Goal: Information Seeking & Learning: Learn about a topic

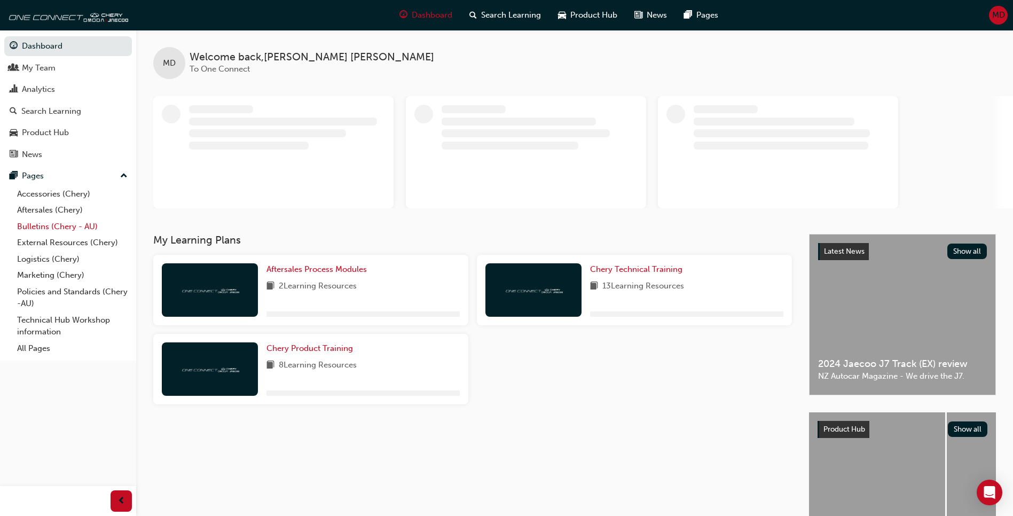
click at [49, 225] on link "Bulletins (Chery - AU)" at bounding box center [72, 227] width 119 height 17
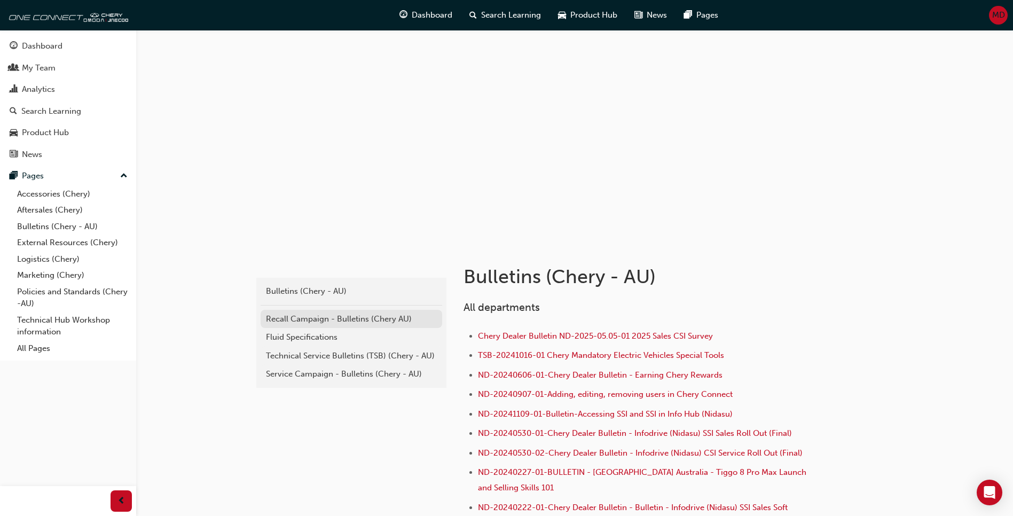
click at [305, 314] on div "Recall Campaign - Bulletins (Chery AU)" at bounding box center [351, 319] width 171 height 12
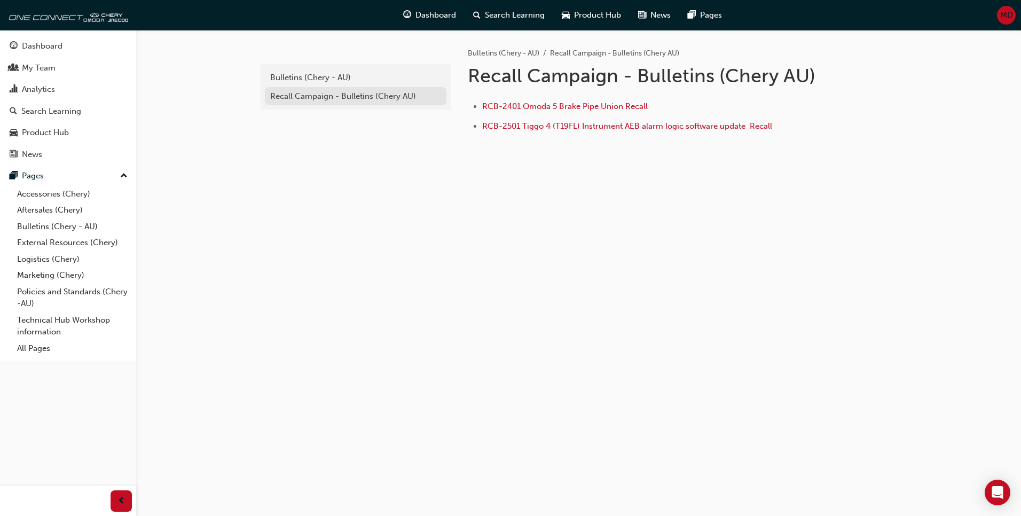
click at [338, 96] on div "Recall Campaign - Bulletins (Chery AU)" at bounding box center [355, 96] width 171 height 12
click at [322, 79] on div "Bulletins (Chery - AU)" at bounding box center [355, 78] width 171 height 12
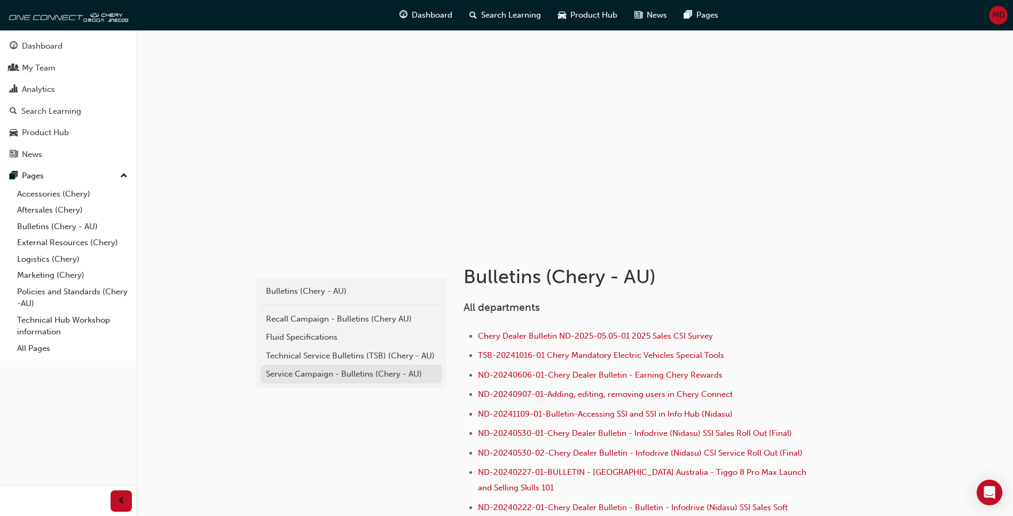
click at [326, 372] on div "Service Campaign - Bulletins (Chery - AU)" at bounding box center [351, 374] width 171 height 12
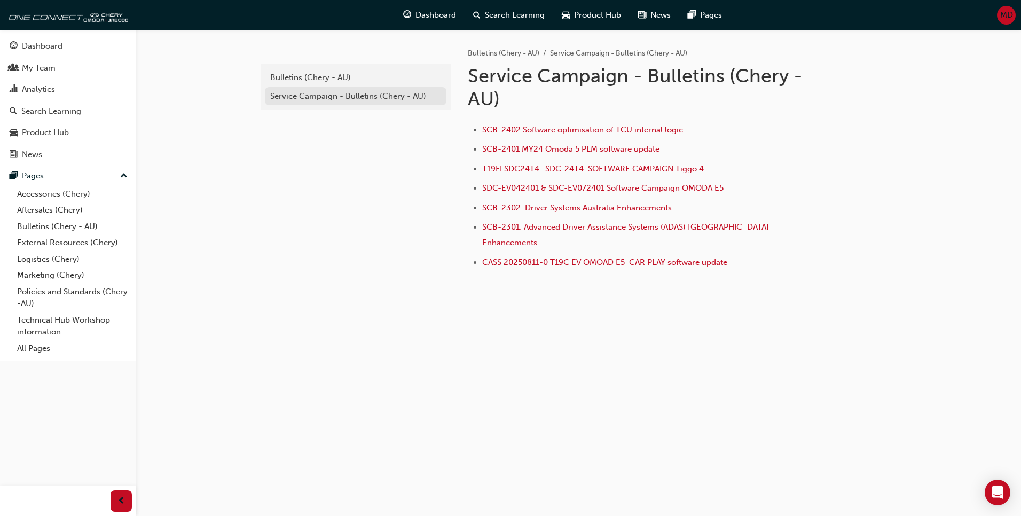
click at [319, 96] on div "Service Campaign - Bulletins (Chery - AU)" at bounding box center [355, 96] width 171 height 12
click at [314, 82] on div "Bulletins (Chery - AU)" at bounding box center [355, 78] width 171 height 12
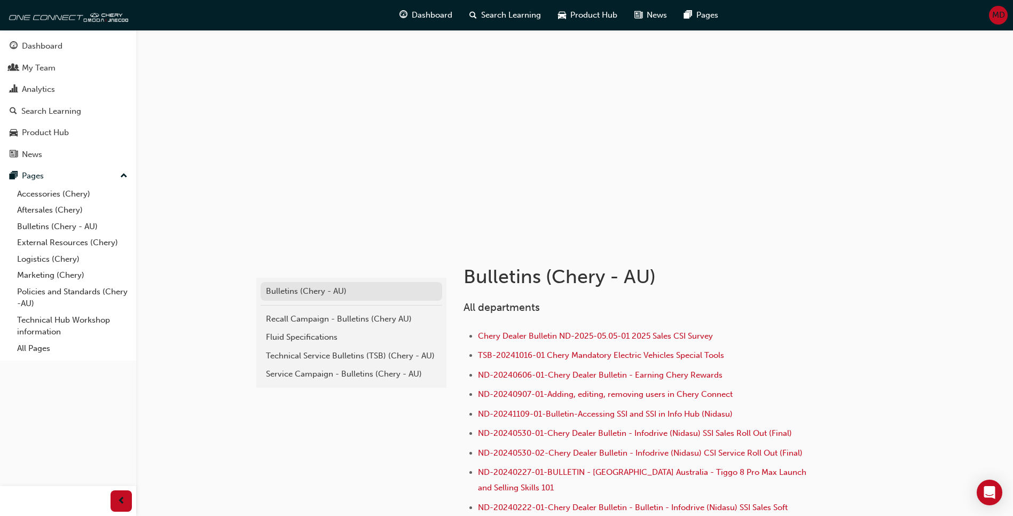
click at [311, 288] on div "Bulletins (Chery - AU)" at bounding box center [351, 291] width 171 height 12
click at [309, 356] on div "Technical Service Bulletins (TSB) (Chery - AU)" at bounding box center [351, 356] width 171 height 12
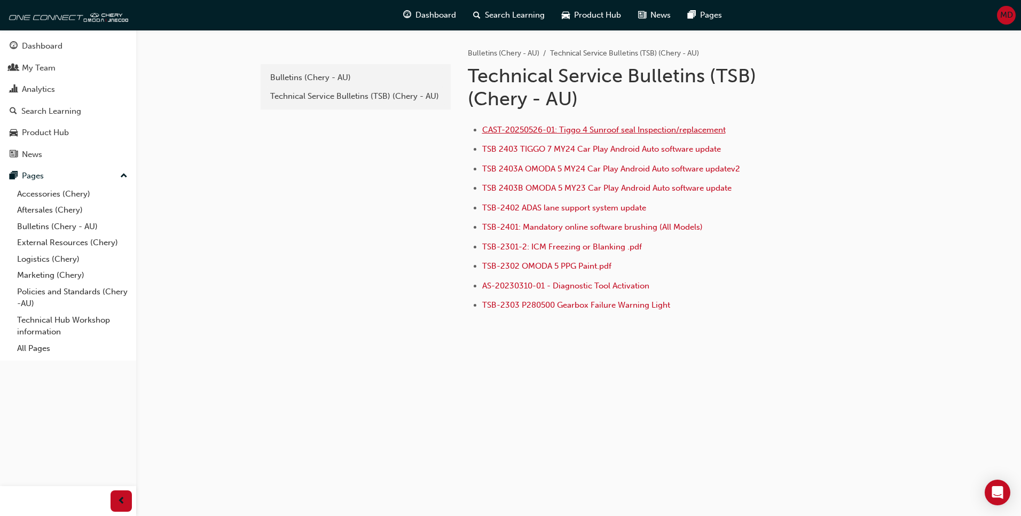
click at [576, 126] on span "CAST-20250526-01: Tiggo 4 Sunroof seal Inspection/replacement" at bounding box center [604, 130] width 244 height 10
